Goal: Browse casually

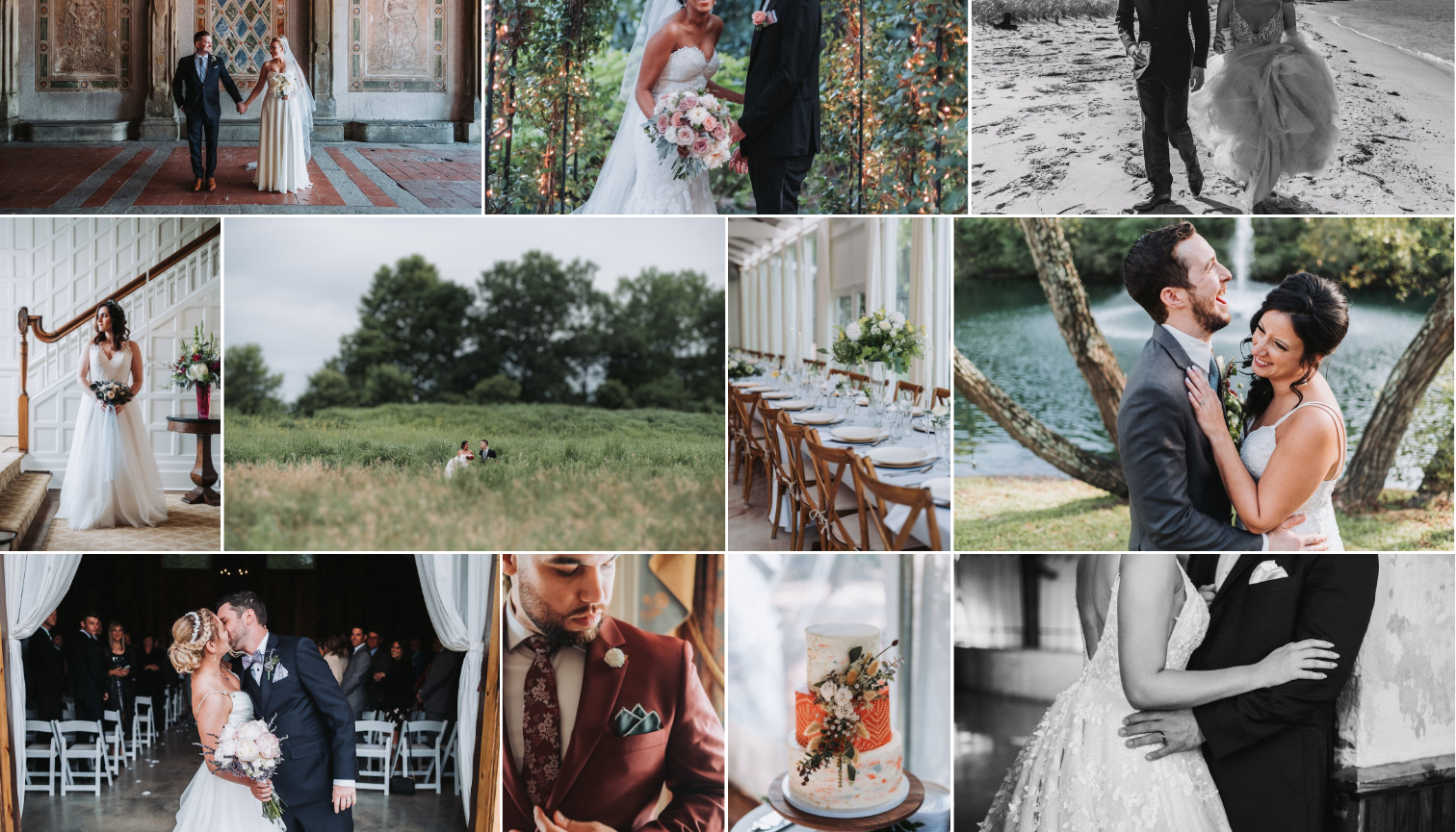
scroll to position [5536, 2]
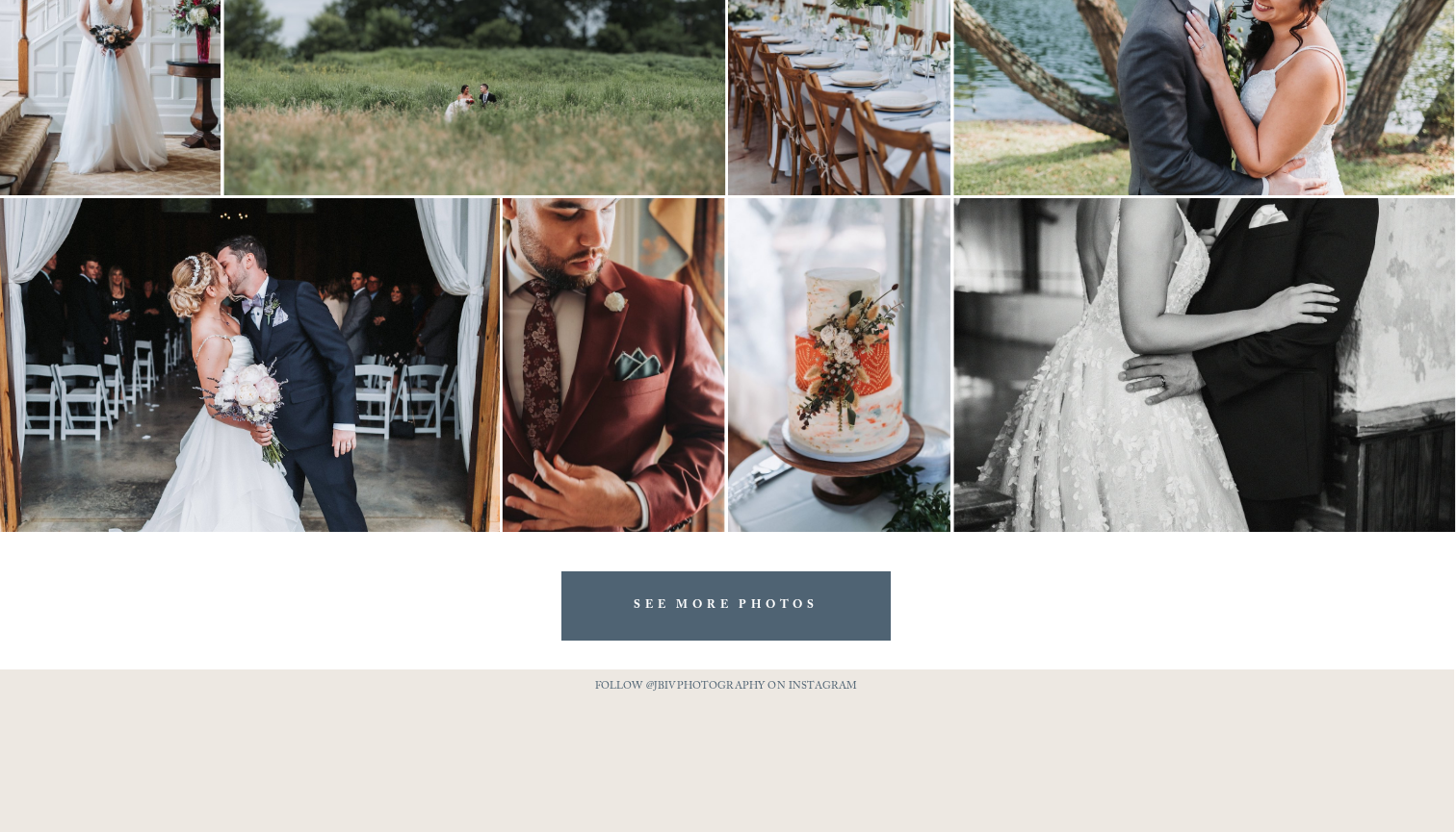
click at [682, 621] on link "SEE MORE PHOTOS" at bounding box center [725, 605] width 329 height 69
